Goal: Task Accomplishment & Management: Manage account settings

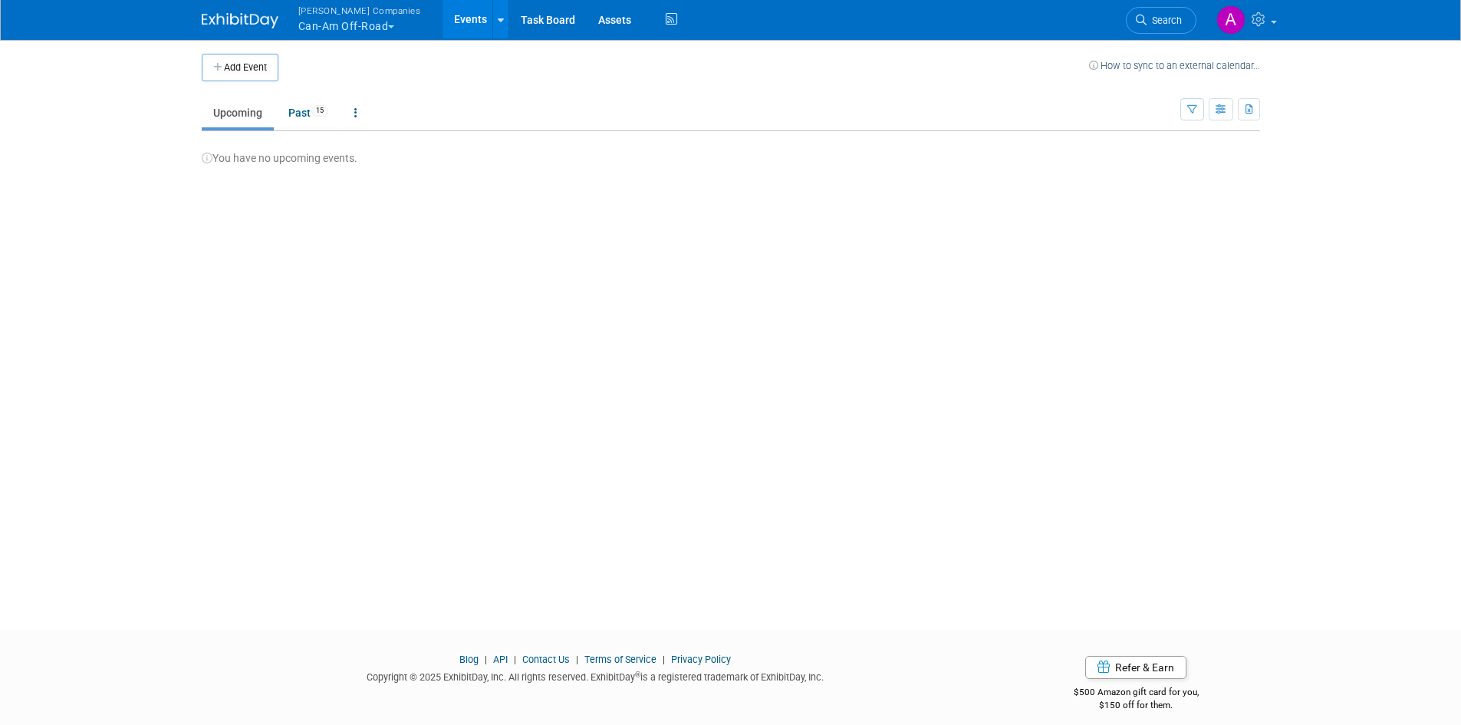
click at [383, 25] on button "[PERSON_NAME] Companies Can-Am Off-Road" at bounding box center [368, 20] width 143 height 40
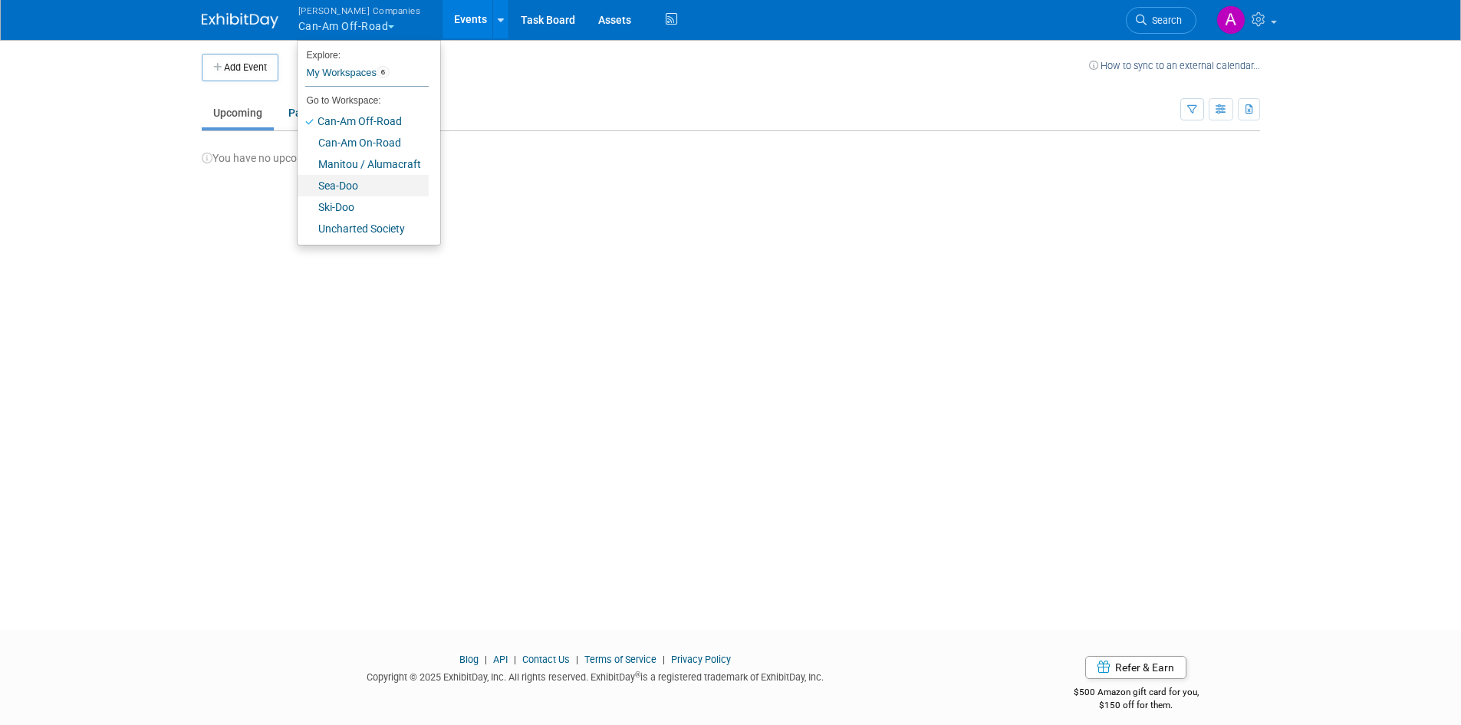
click at [344, 183] on link "Sea-Doo" at bounding box center [363, 185] width 131 height 21
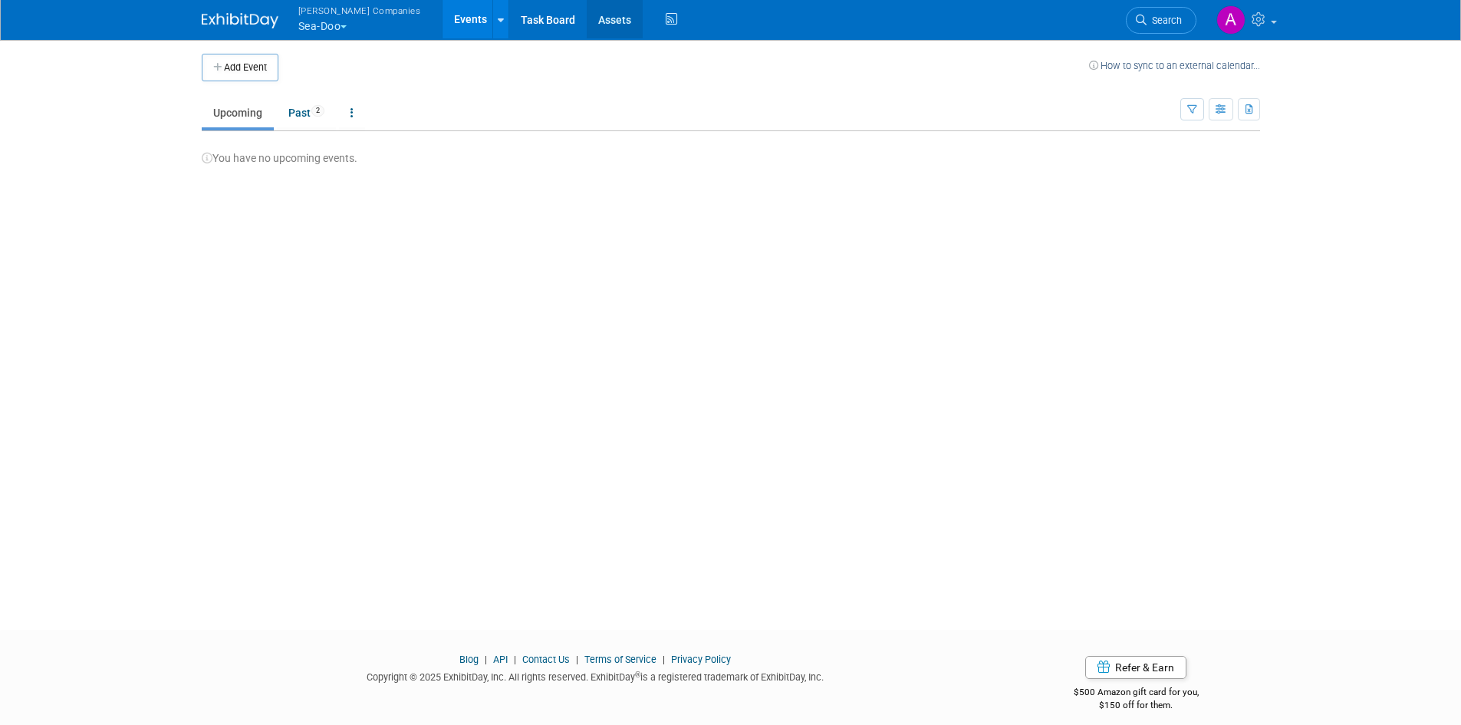
click at [587, 23] on link "Assets" at bounding box center [615, 19] width 56 height 38
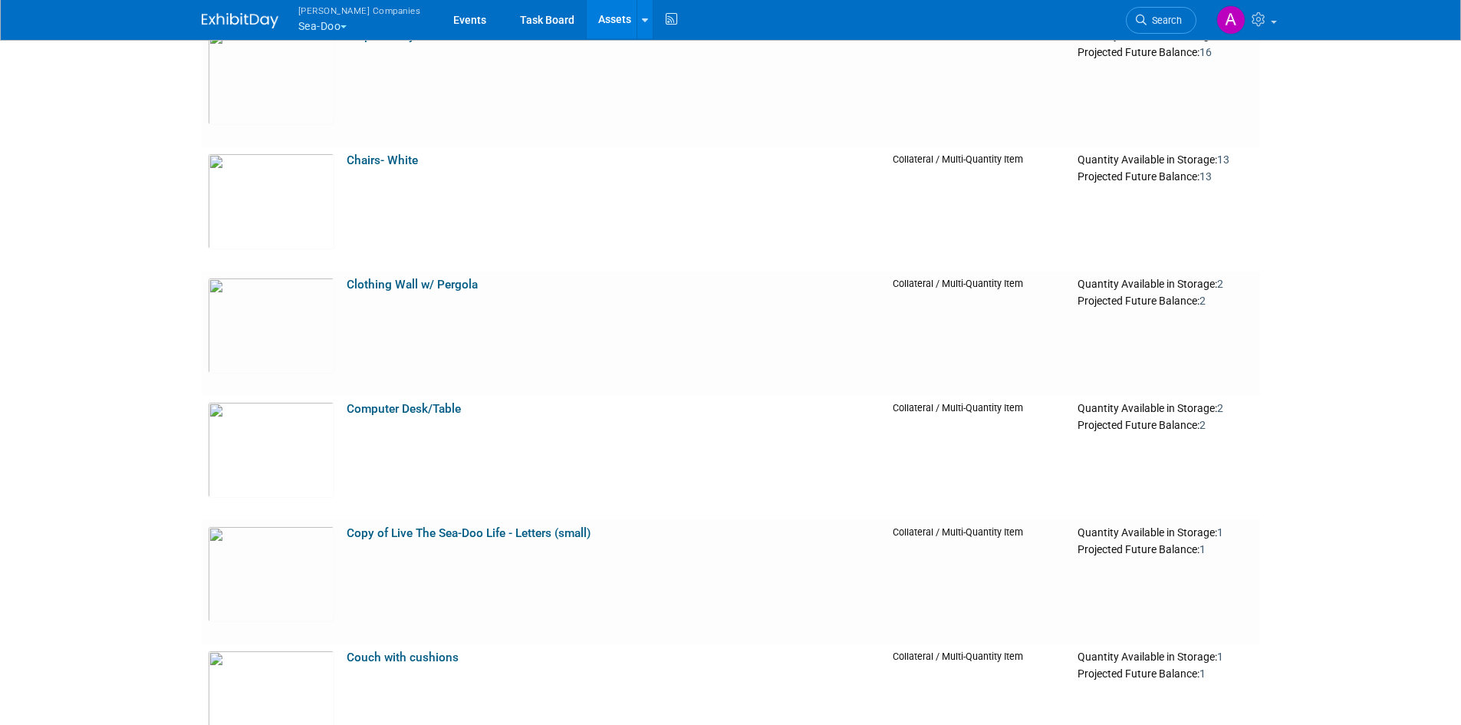
scroll to position [920, 0]
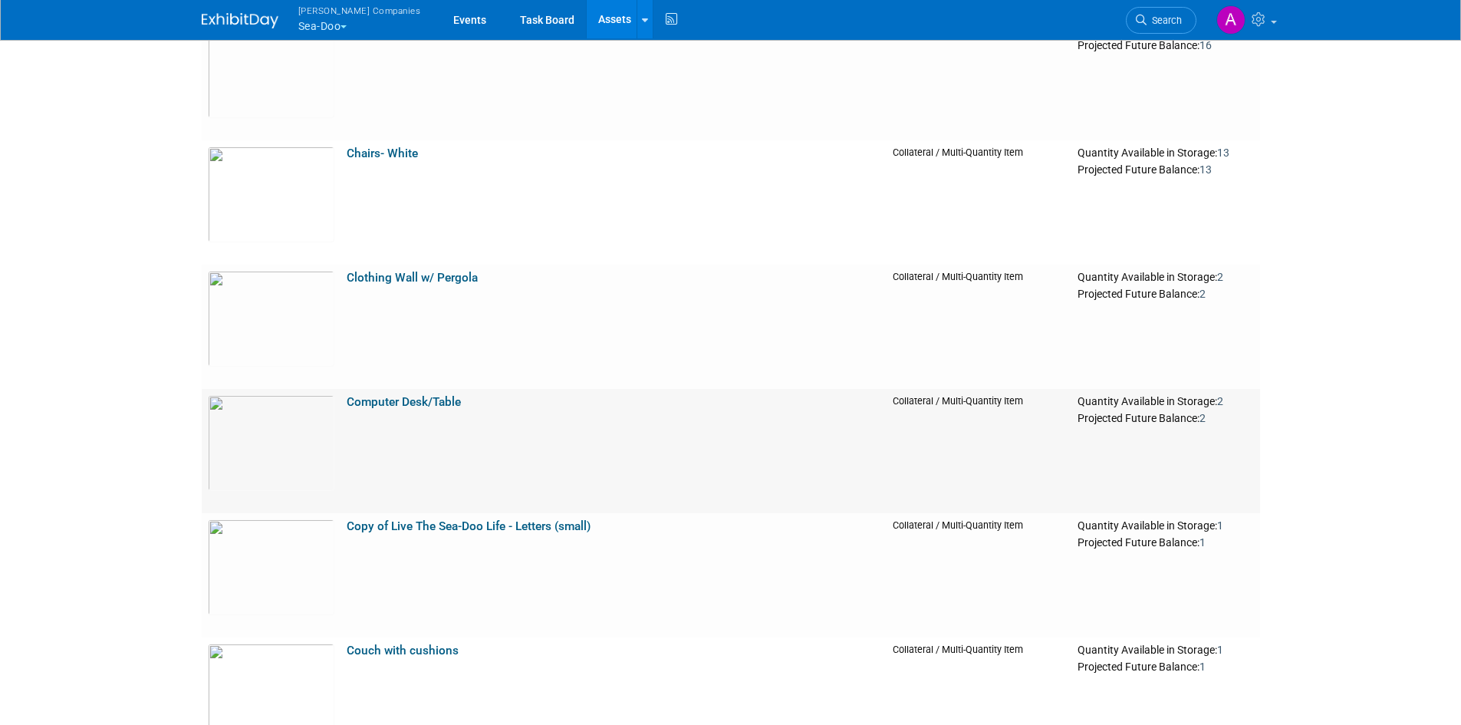
click at [383, 401] on link "Computer Desk/Table" at bounding box center [404, 402] width 114 height 14
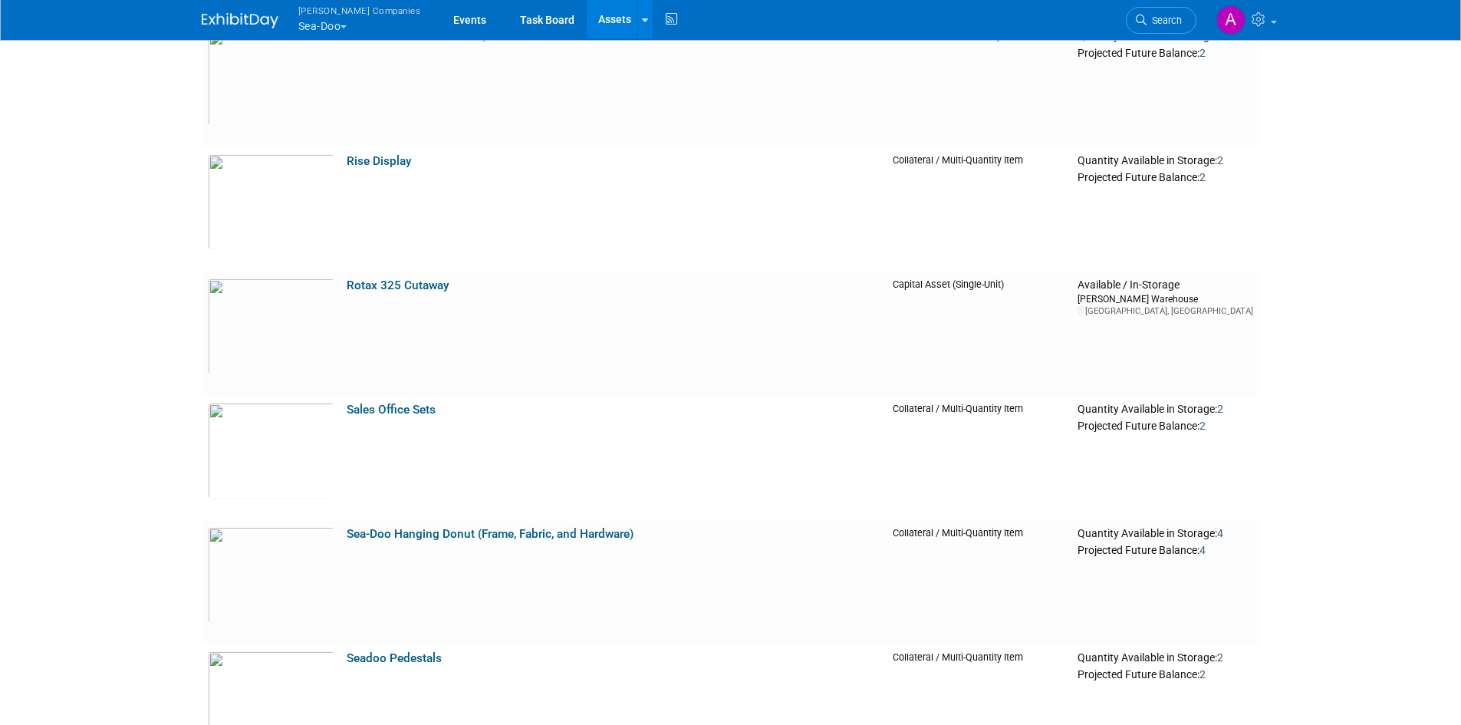
scroll to position [5598, 0]
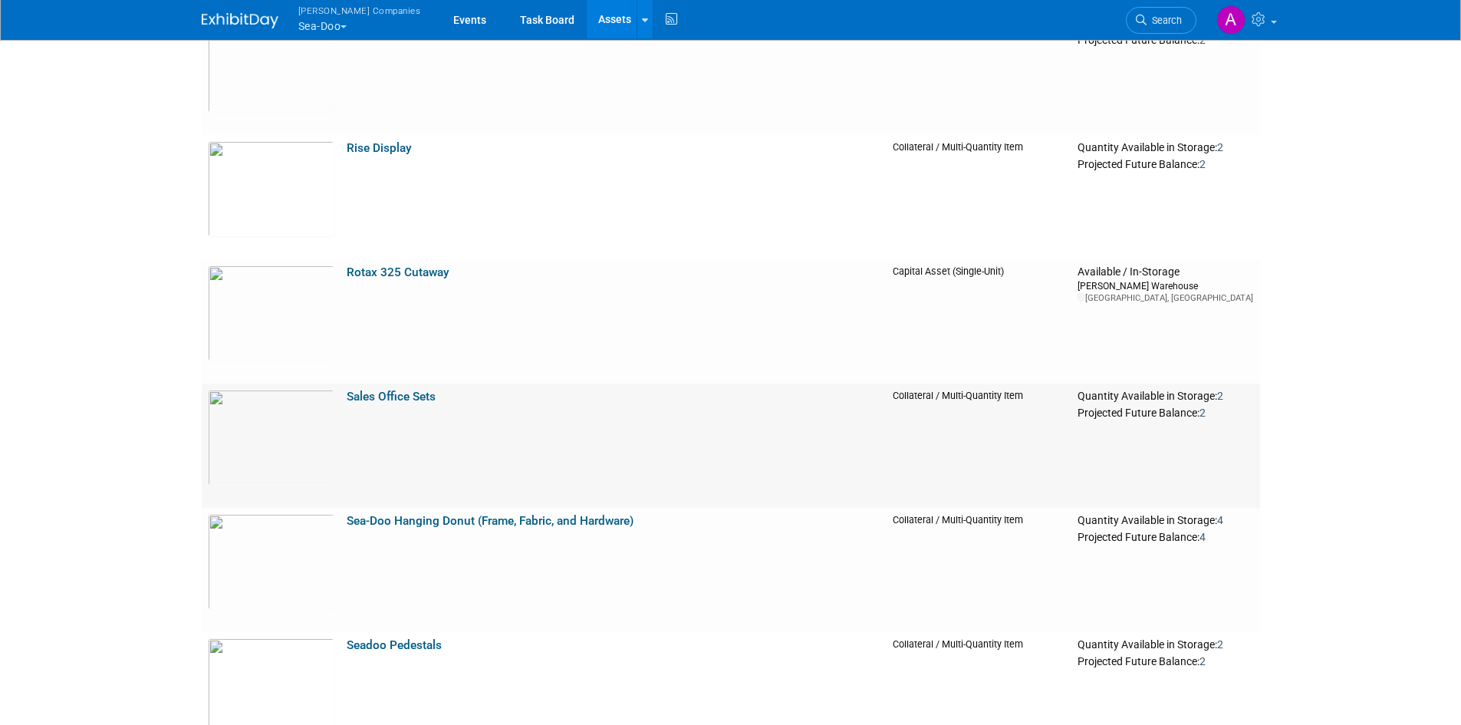
click at [380, 394] on link "Sales Office Sets" at bounding box center [391, 397] width 89 height 14
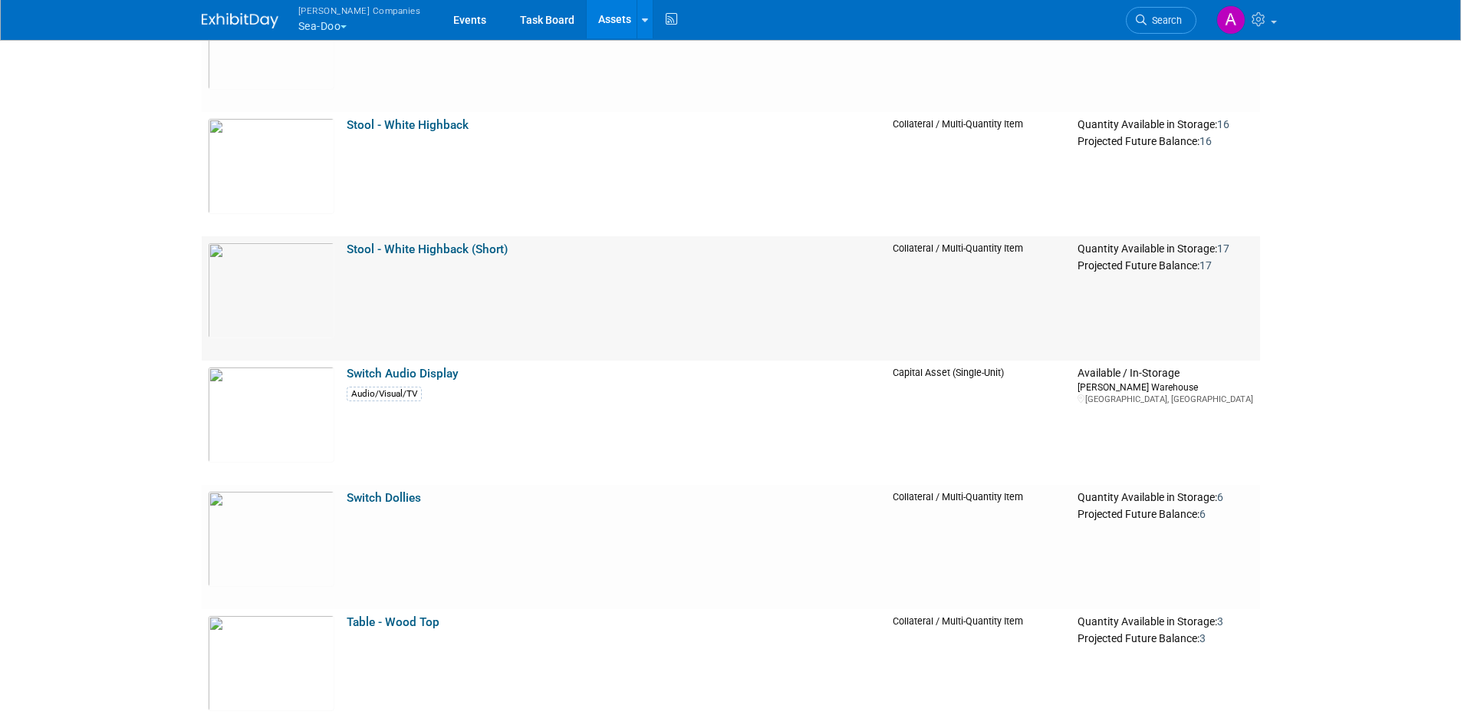
scroll to position [7284, 0]
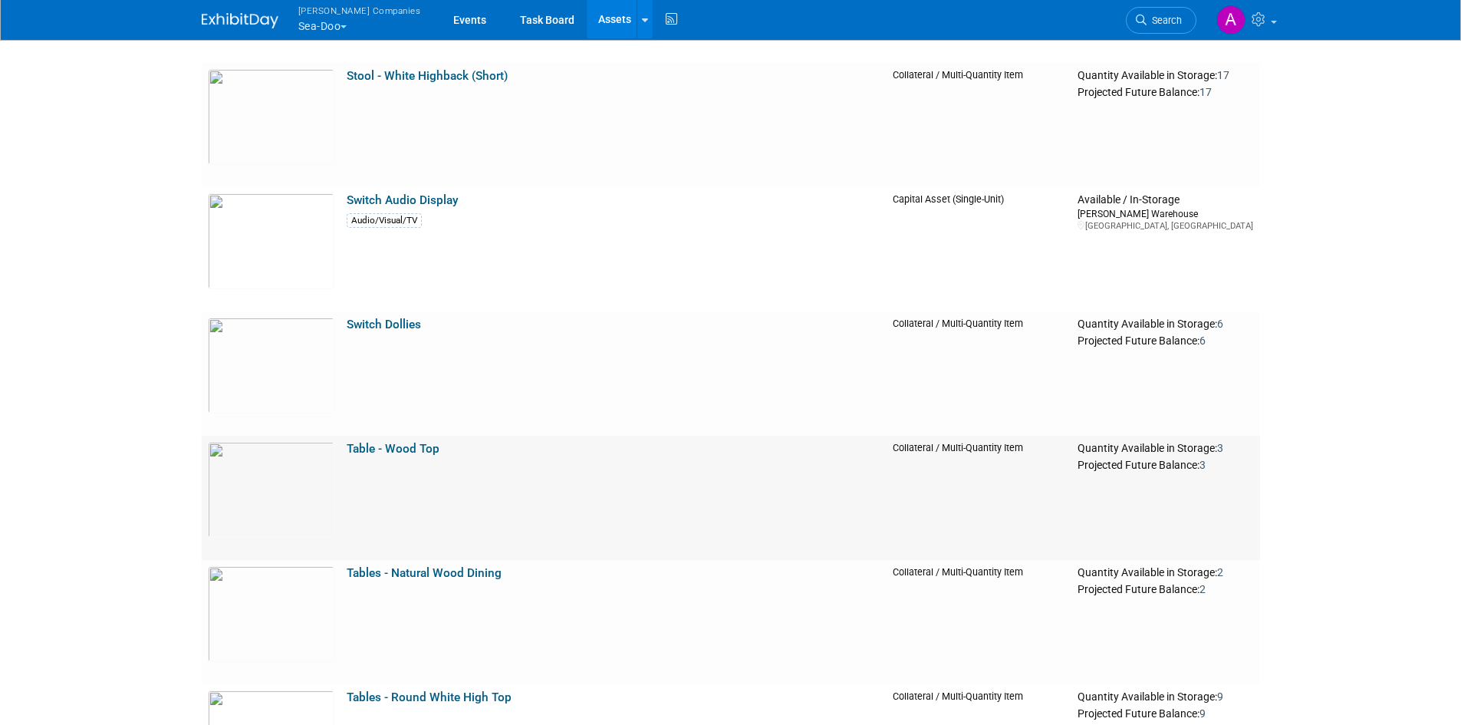
click at [379, 446] on link "Table - Wood Top" at bounding box center [393, 449] width 93 height 14
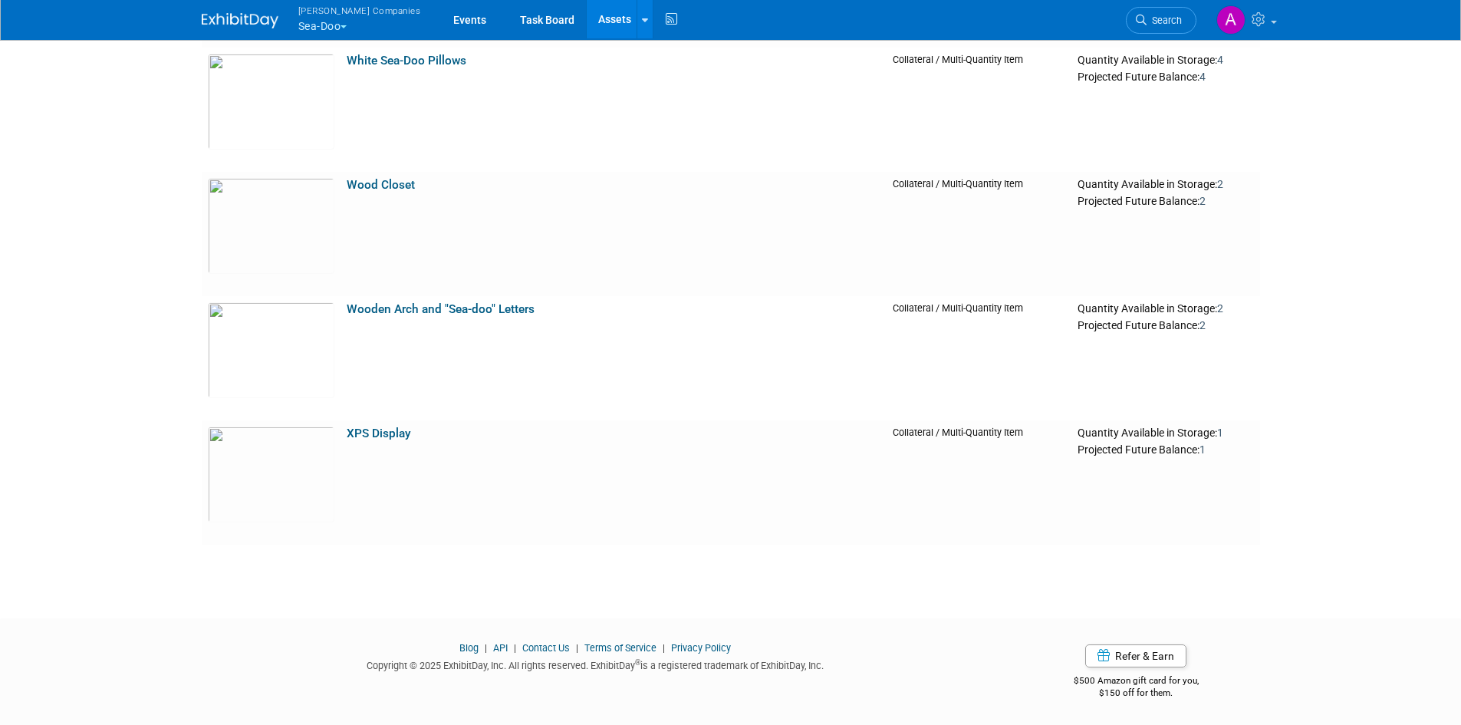
scroll to position [9861, 0]
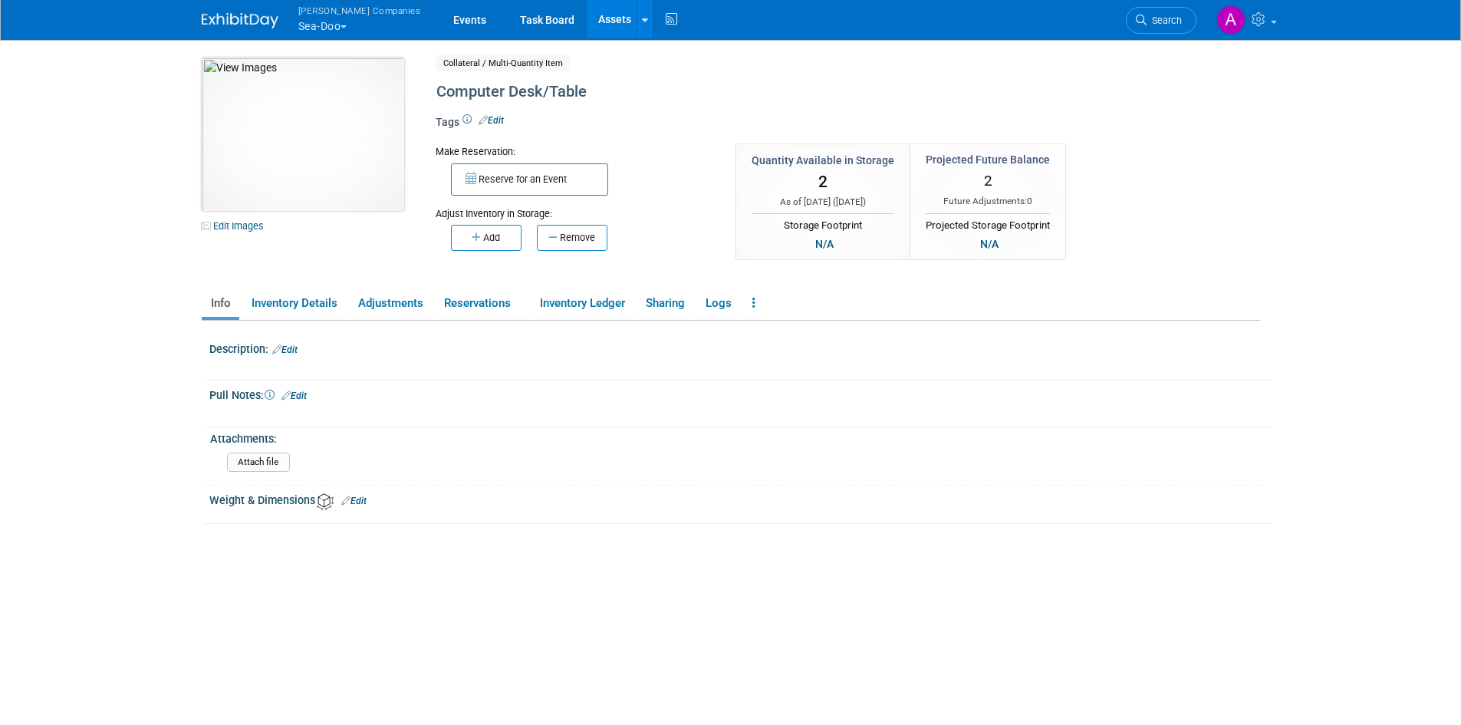
click at [324, 152] on img at bounding box center [303, 134] width 202 height 153
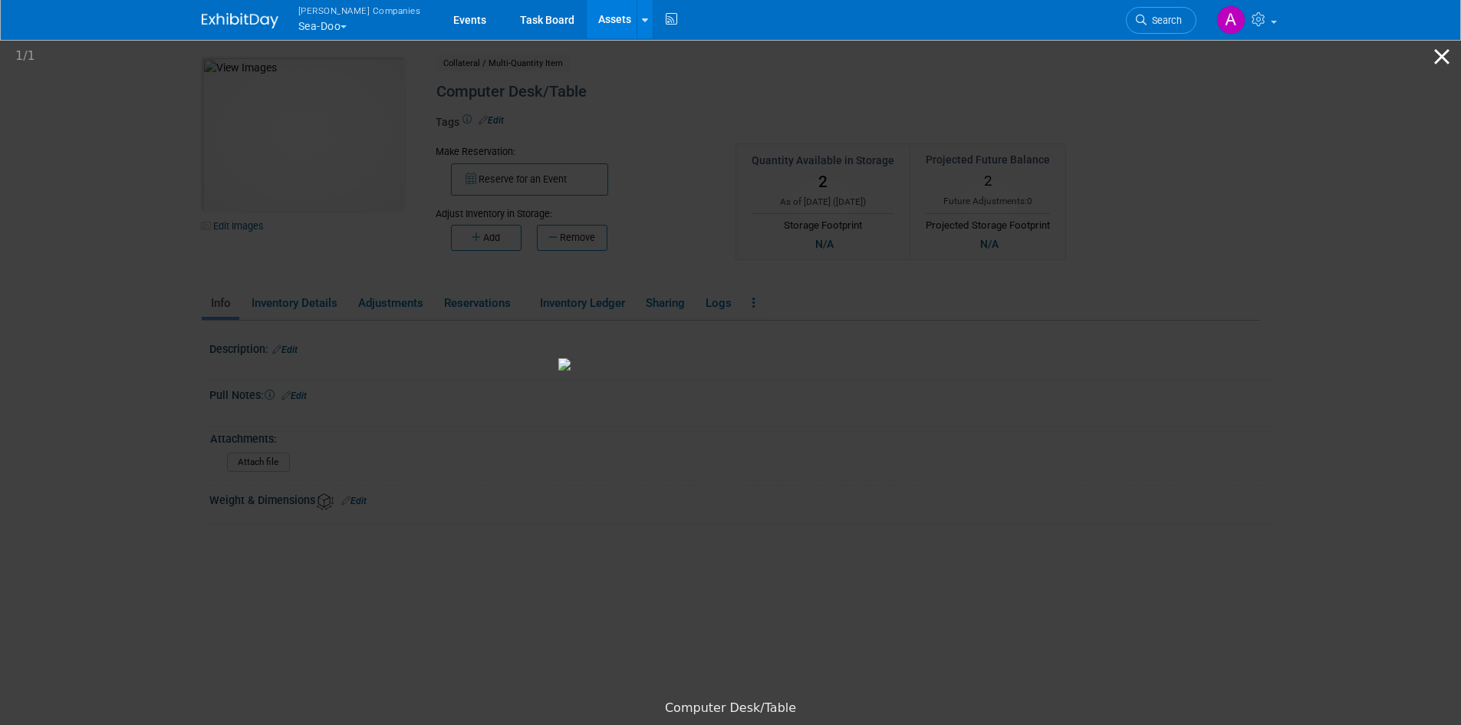
click at [1442, 54] on button "Close gallery" at bounding box center [1441, 56] width 38 height 36
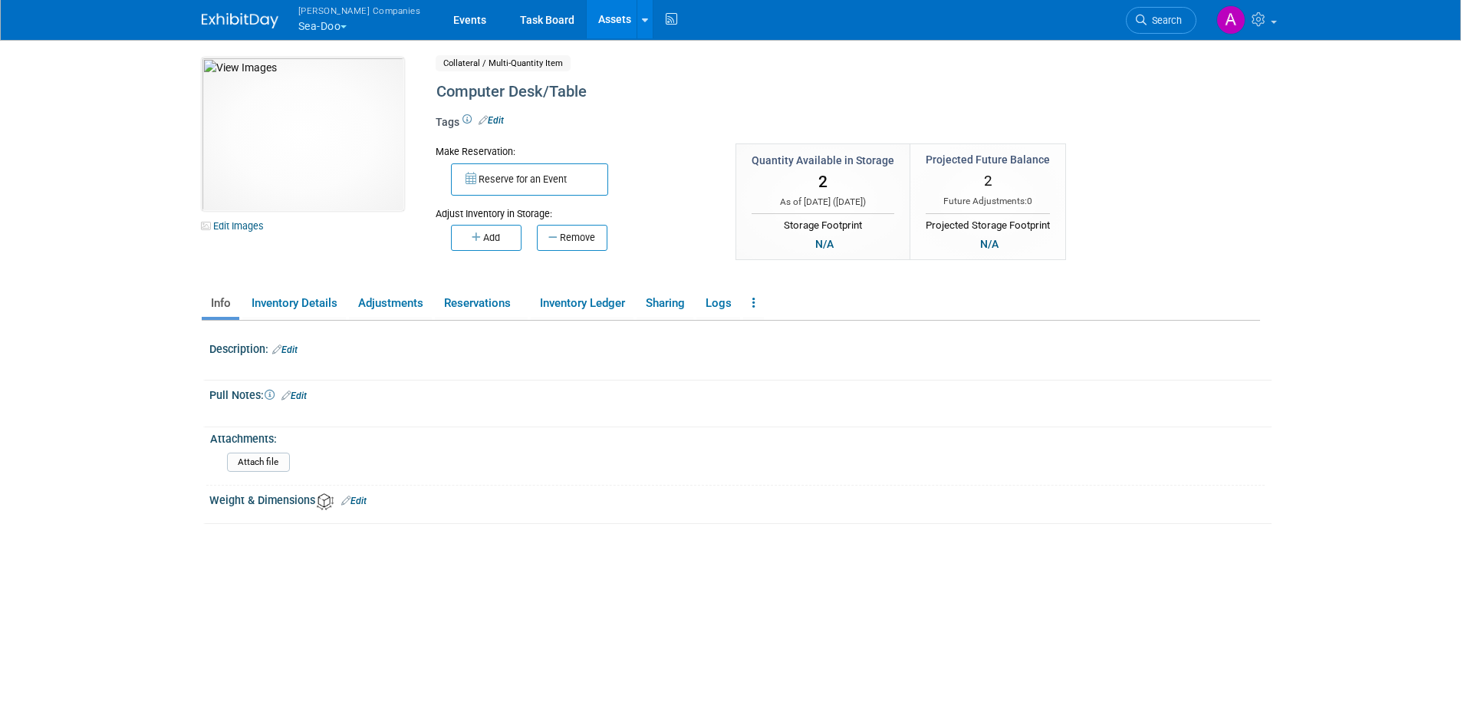
click at [294, 348] on link "Edit" at bounding box center [284, 349] width 25 height 11
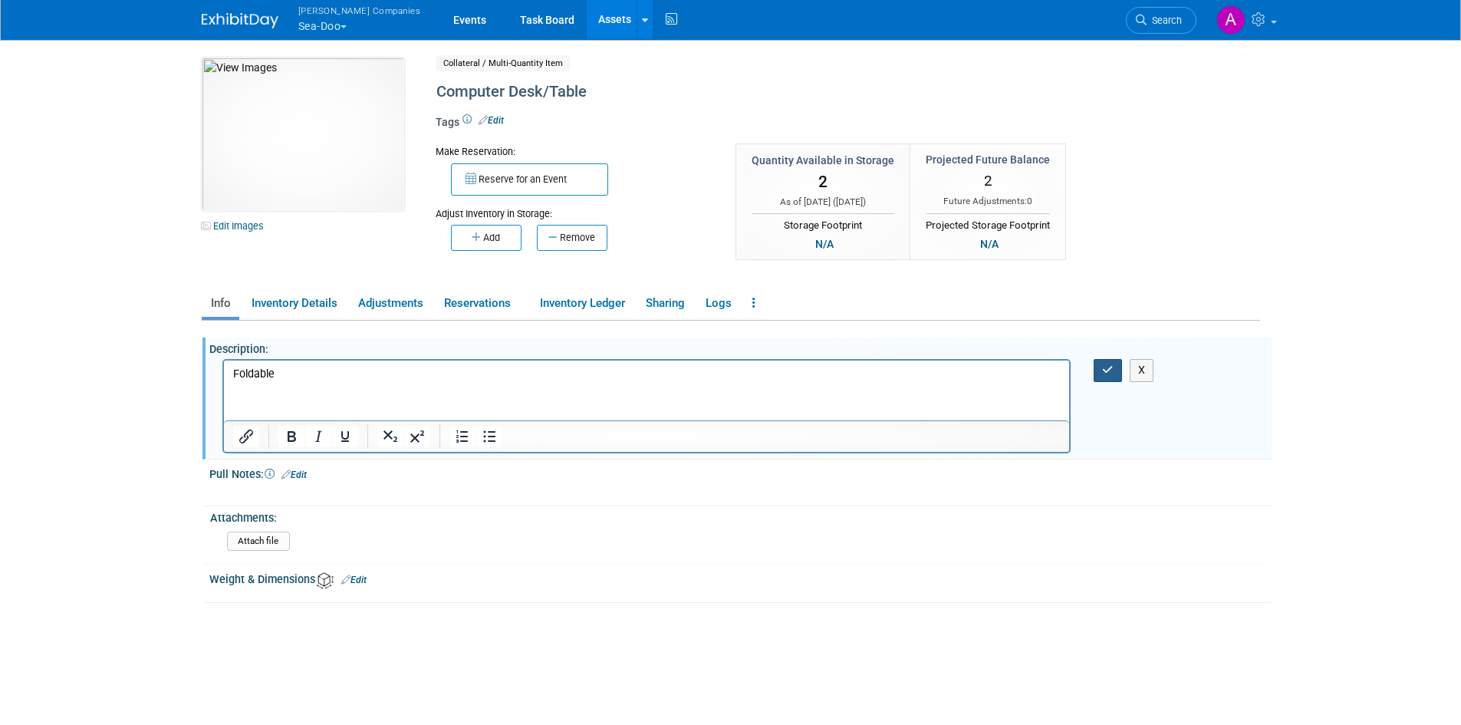
click at [1102, 371] on icon "button" at bounding box center [1108, 369] width 12 height 11
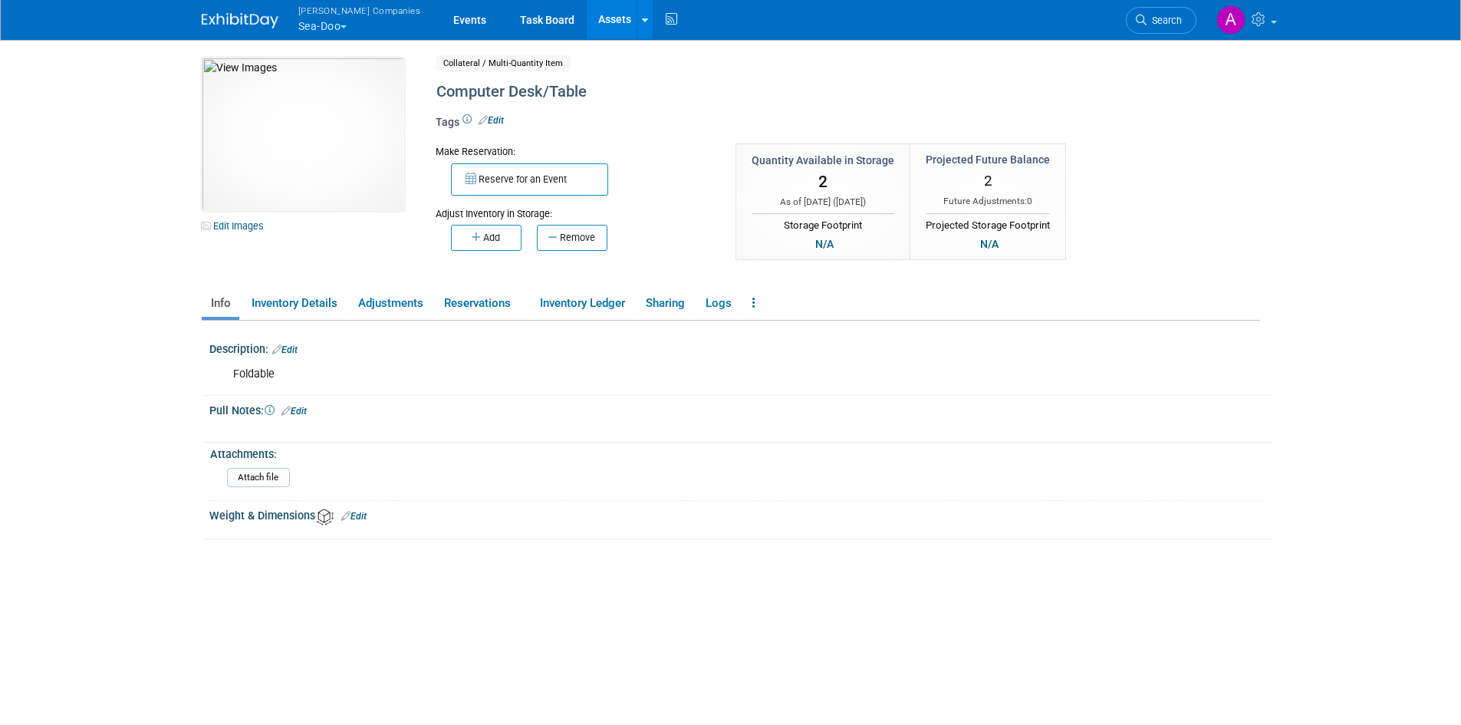
click at [350, 517] on icon at bounding box center [345, 516] width 9 height 10
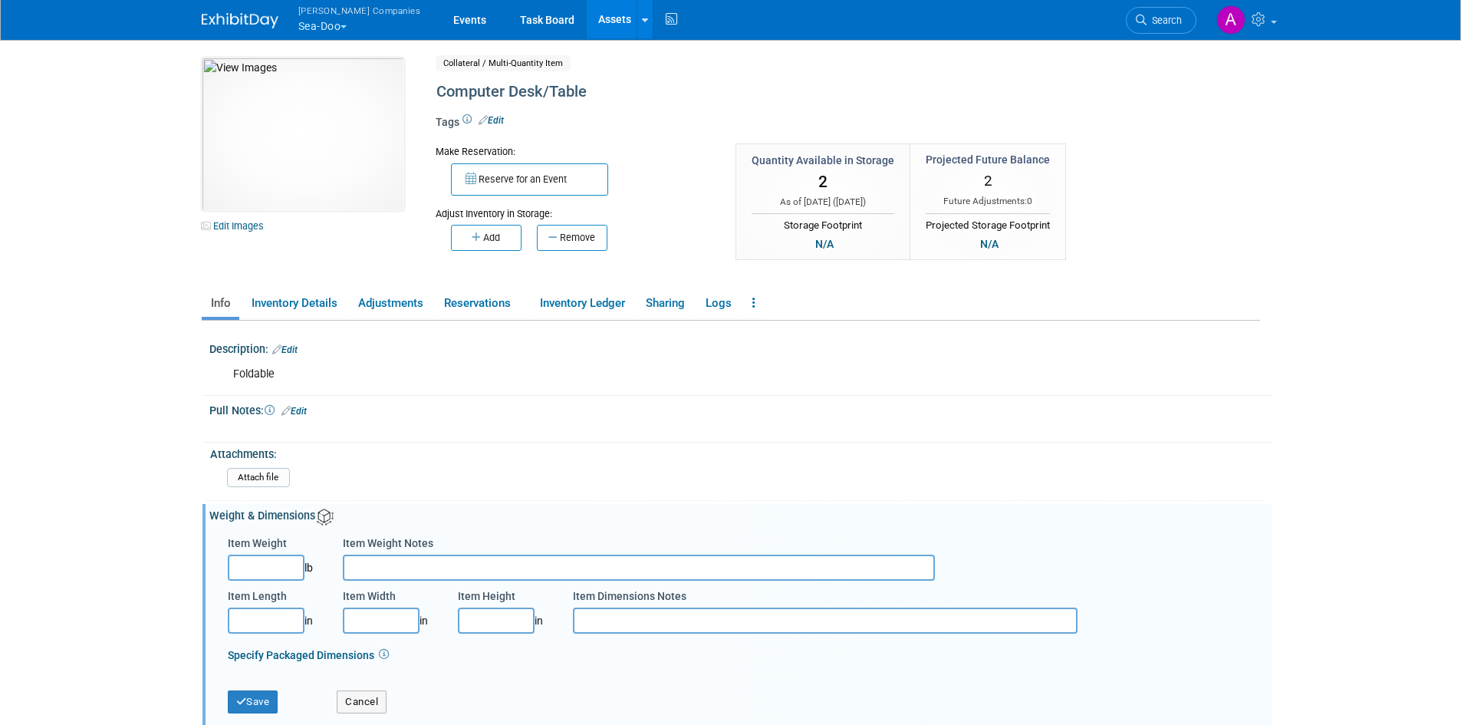
click at [282, 627] on input "Item Length" at bounding box center [266, 620] width 77 height 26
type input "55.00"
click at [241, 705] on icon "button" at bounding box center [241, 701] width 11 height 10
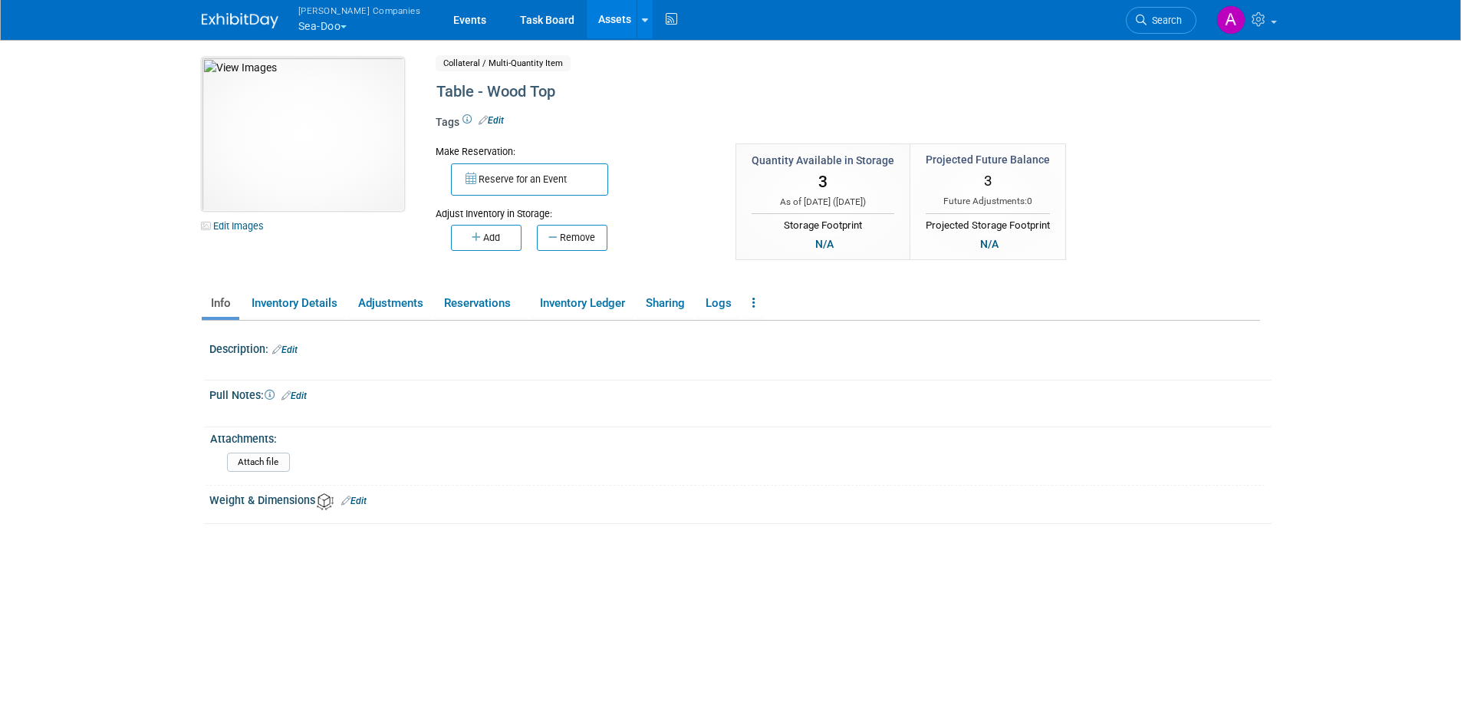
click at [275, 173] on img at bounding box center [303, 134] width 202 height 153
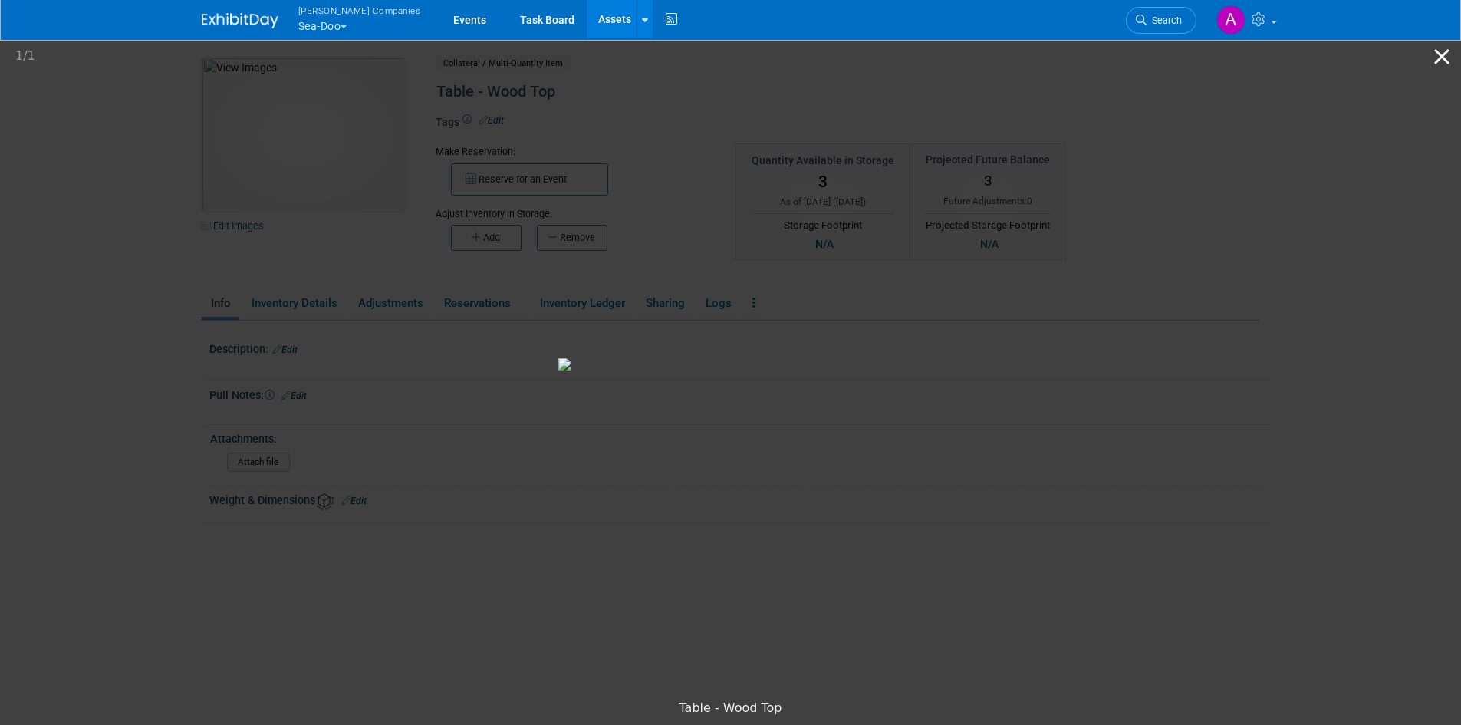
click at [1443, 58] on button "Close gallery" at bounding box center [1441, 56] width 38 height 36
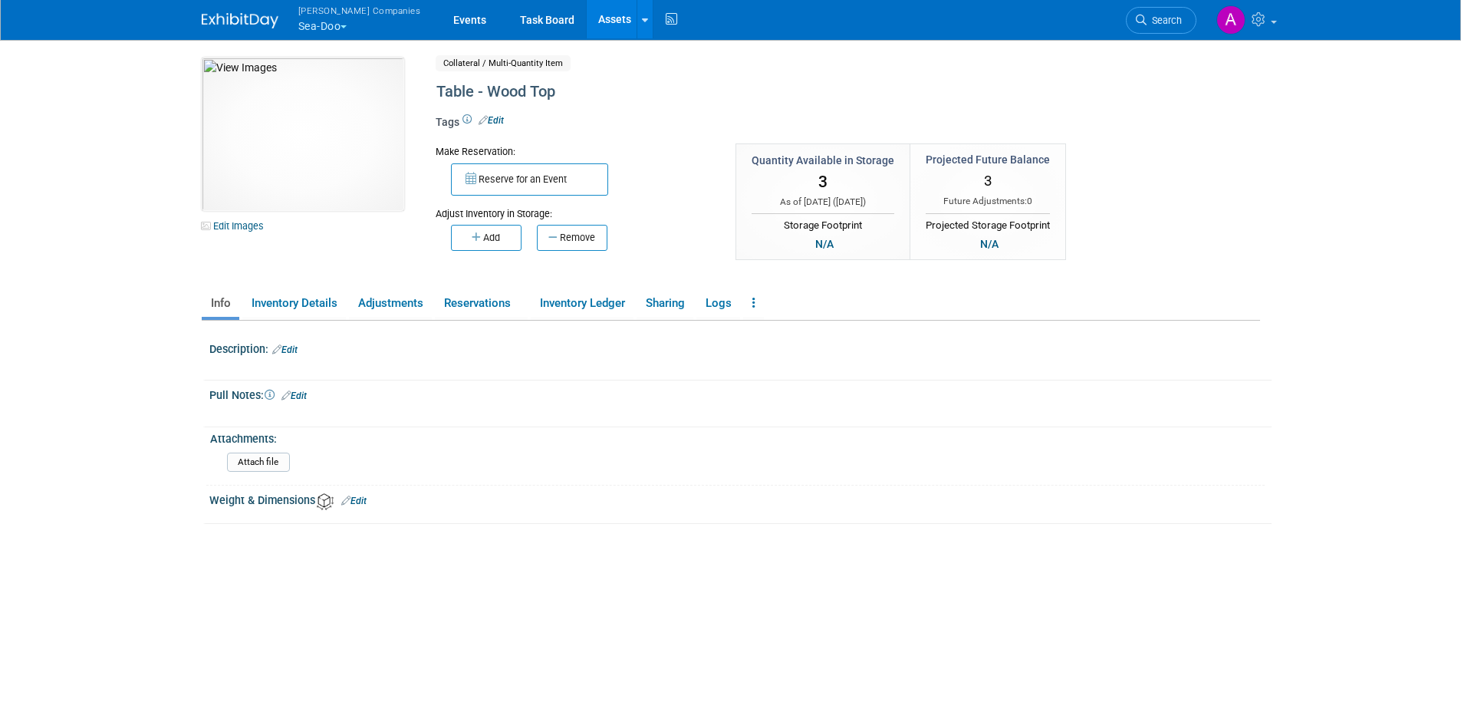
click at [356, 502] on link "Edit" at bounding box center [353, 500] width 25 height 11
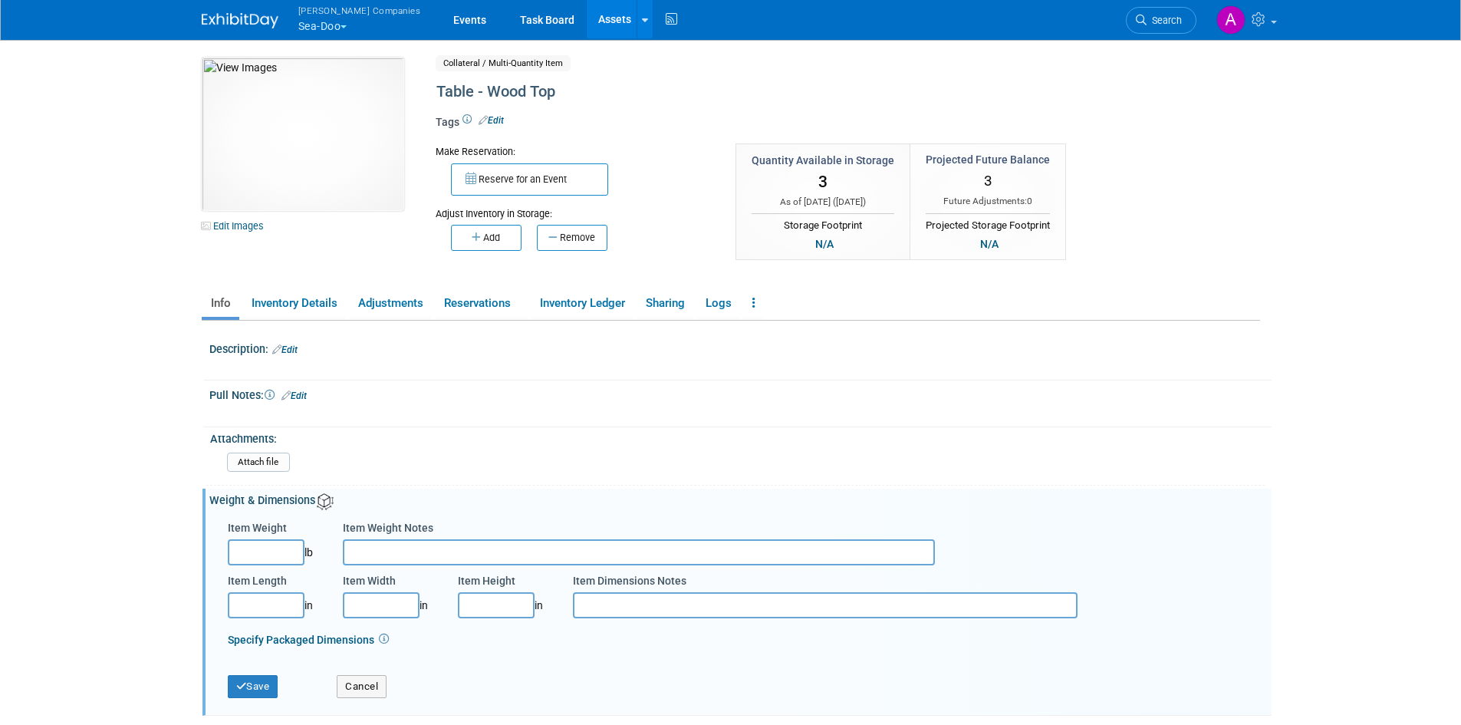
click at [275, 610] on input "Item Length" at bounding box center [266, 605] width 77 height 26
type input "55.00"
click at [380, 607] on input "Item Width" at bounding box center [381, 605] width 77 height 26
type input "24.00"
click at [251, 682] on button "Save" at bounding box center [253, 686] width 51 height 23
